Goal: Book appointment/travel/reservation

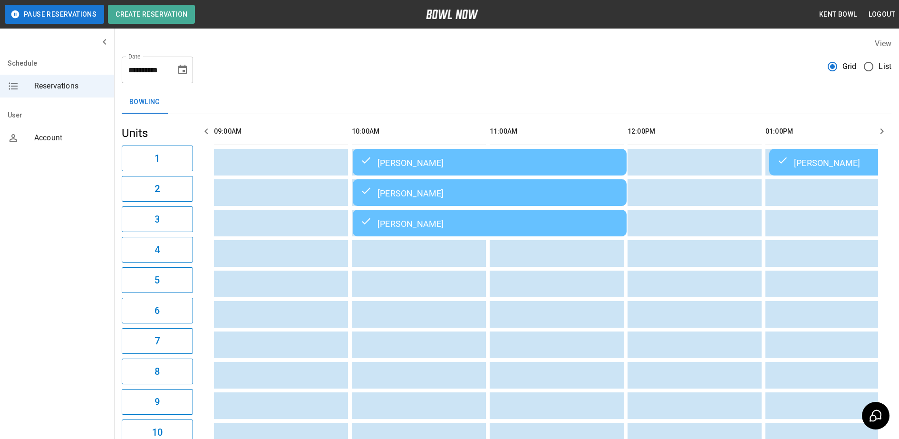
scroll to position [0, 1240]
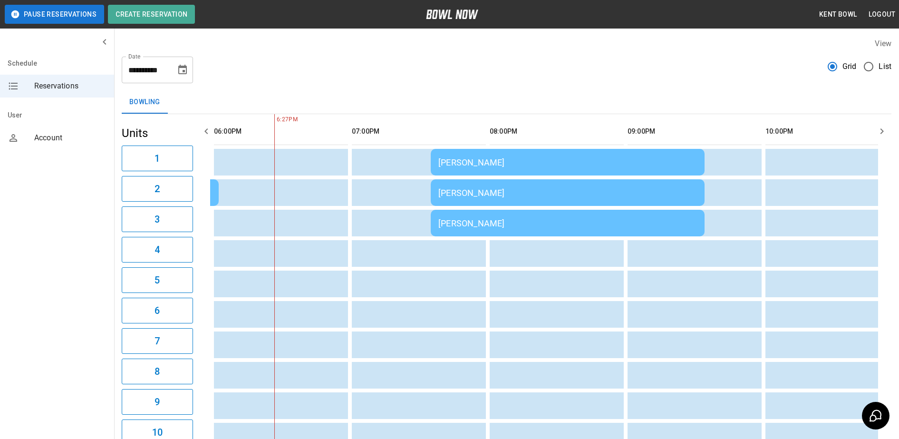
drag, startPoint x: 879, startPoint y: 65, endPoint x: 640, endPoint y: 46, distance: 239.8
click at [640, 46] on div "View" at bounding box center [506, 43] width 769 height 11
